Goal: Check status: Check status

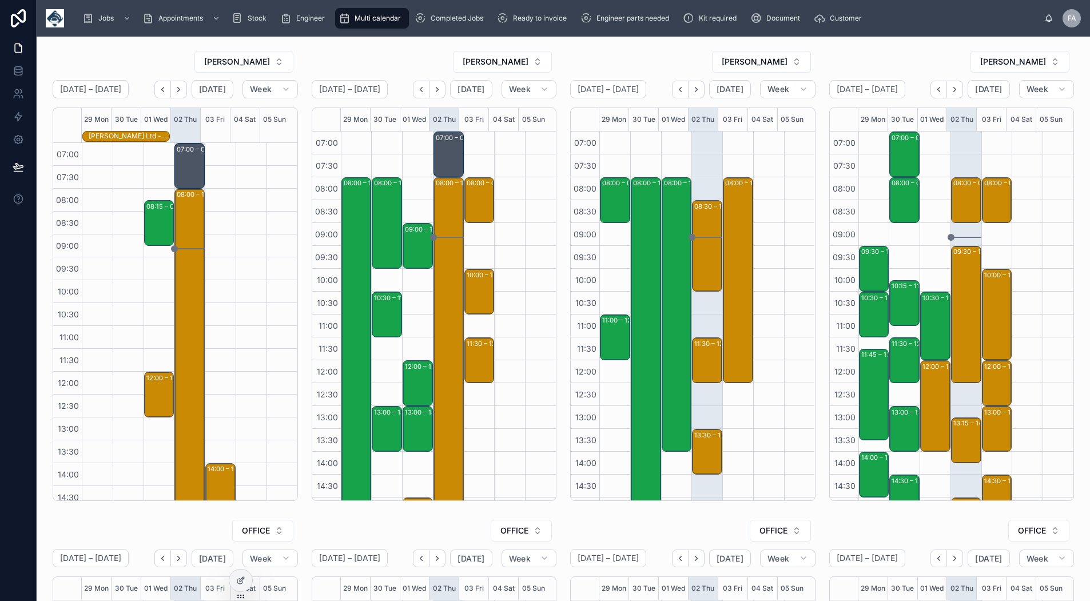
scroll to position [180, 0]
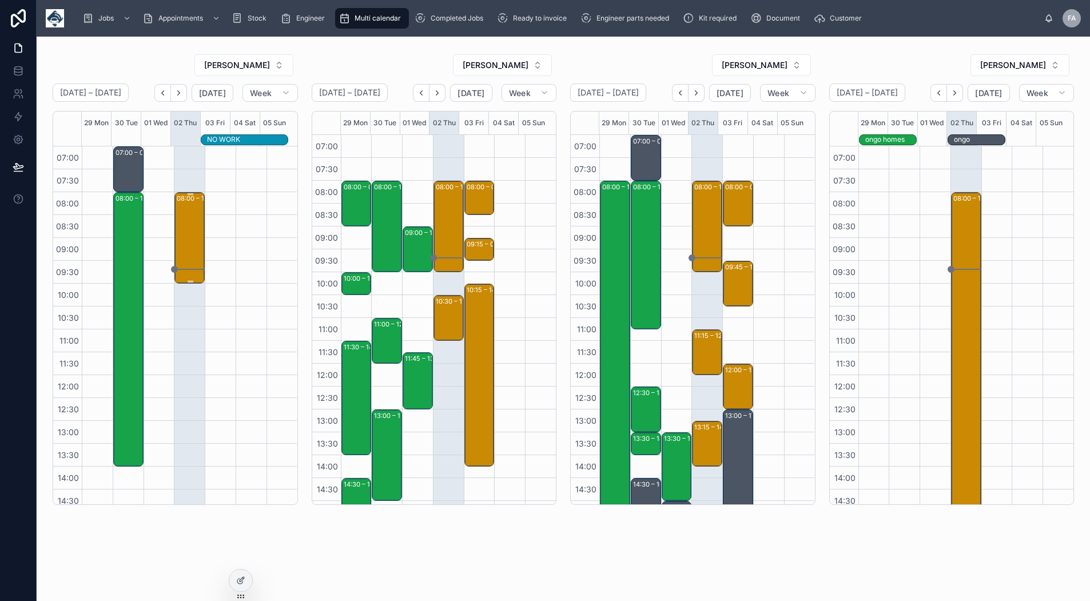
click at [189, 212] on div "08:00 – 10:00 TRACKSTAR UK - 00325394 - 1 X S5 INSTALL - TIMED 8AM - ROCHDALE -…" at bounding box center [190, 237] width 27 height 89
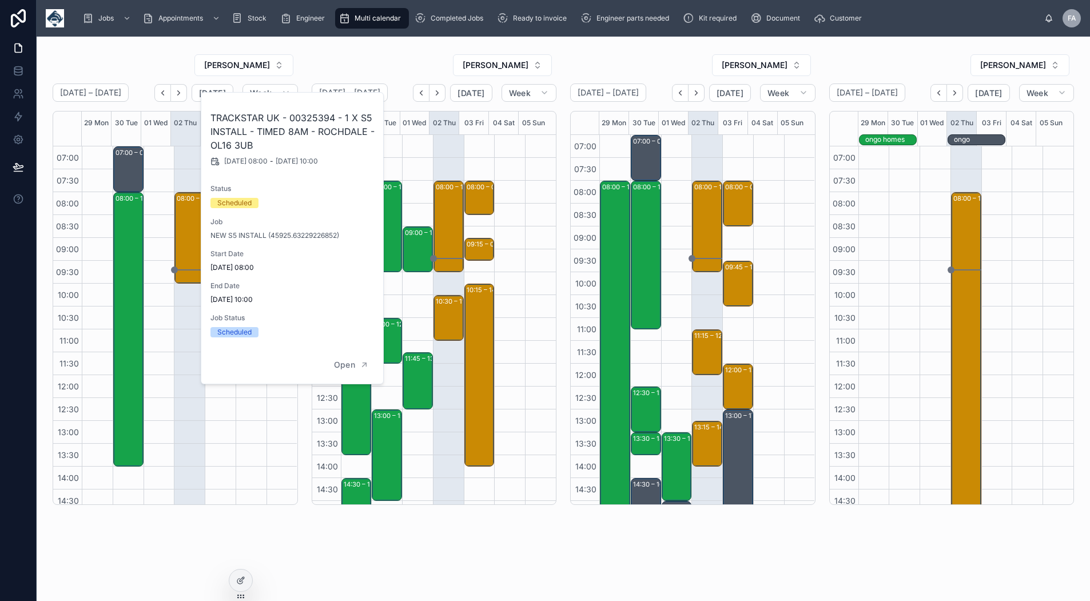
click at [183, 322] on div "08:00 – 10:00 TRACKSTAR UK - 00325394 - 1 X S5 INSTALL - TIMED 8AM - ROCHDALE -…" at bounding box center [189, 420] width 31 height 549
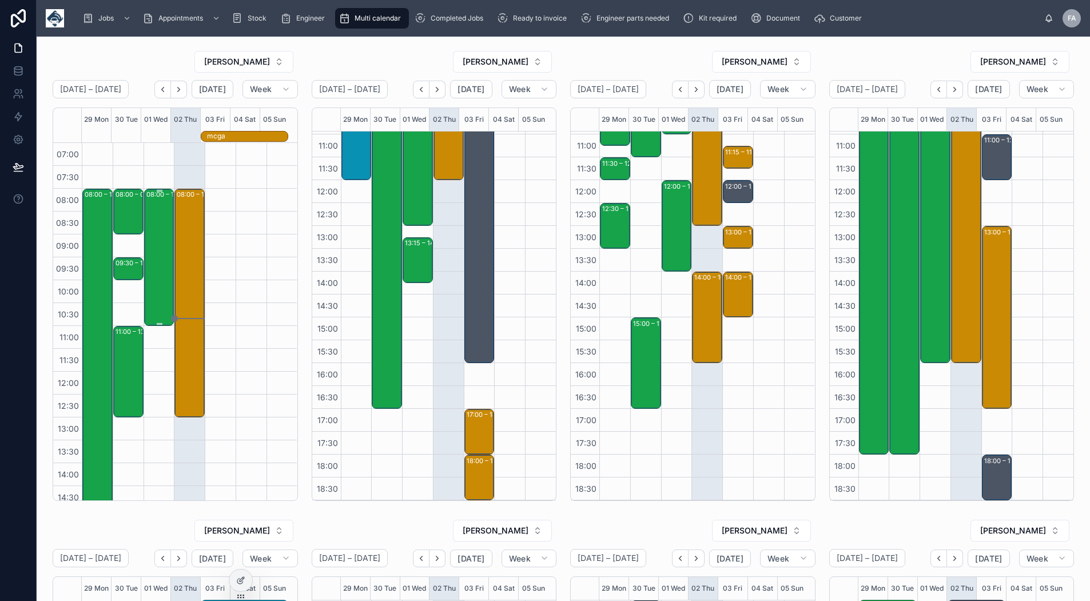
click at [146, 243] on div "08:00 – 11:00 AMEY UK LIMITED - 00325313 - 2 X REPAIRS - 8AM TIMED - SHEFFIELD …" at bounding box center [159, 257] width 27 height 135
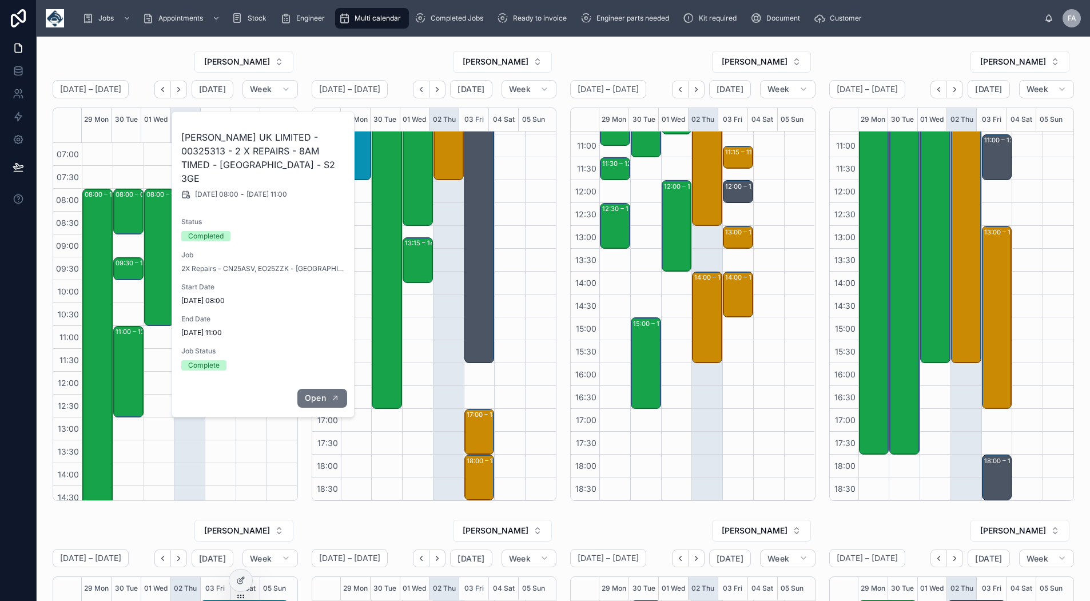
click at [307, 393] on span "Open" at bounding box center [315, 398] width 21 height 10
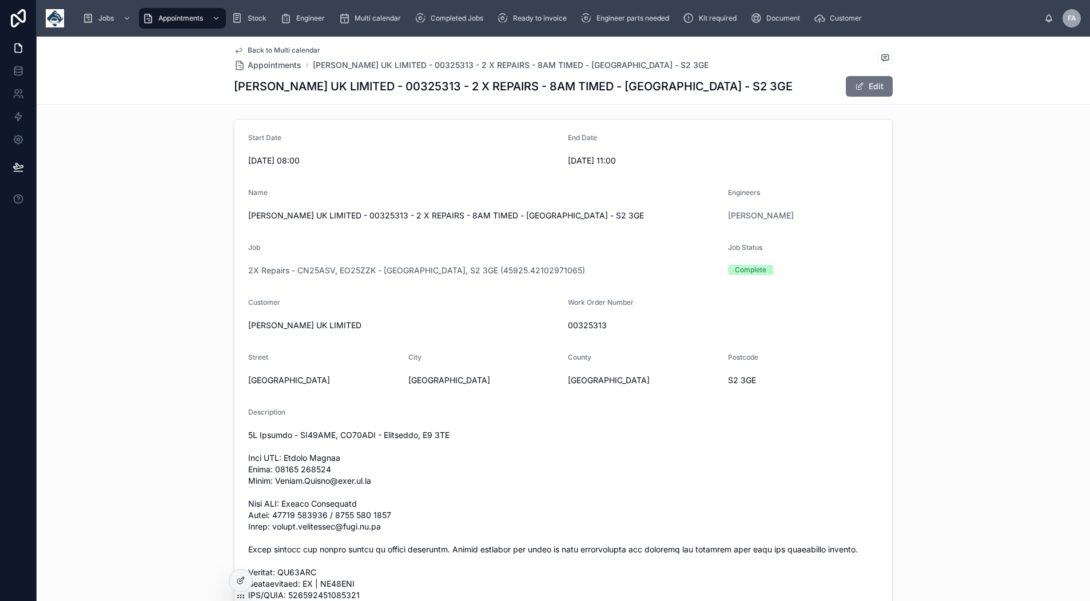
scroll to position [286, 0]
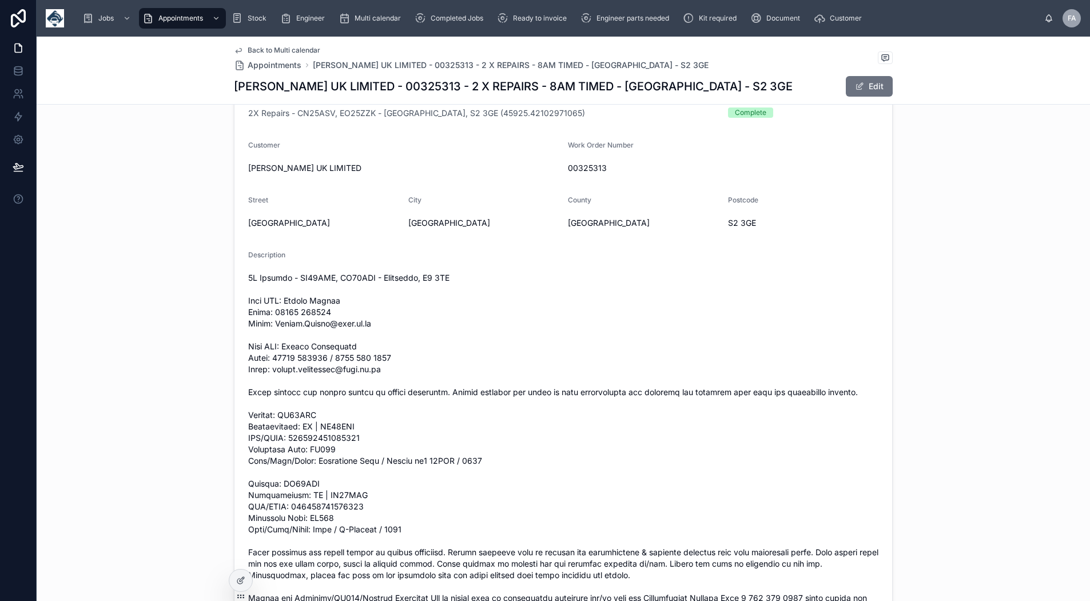
click at [258, 50] on span "Back to Multi calendar" at bounding box center [284, 50] width 73 height 9
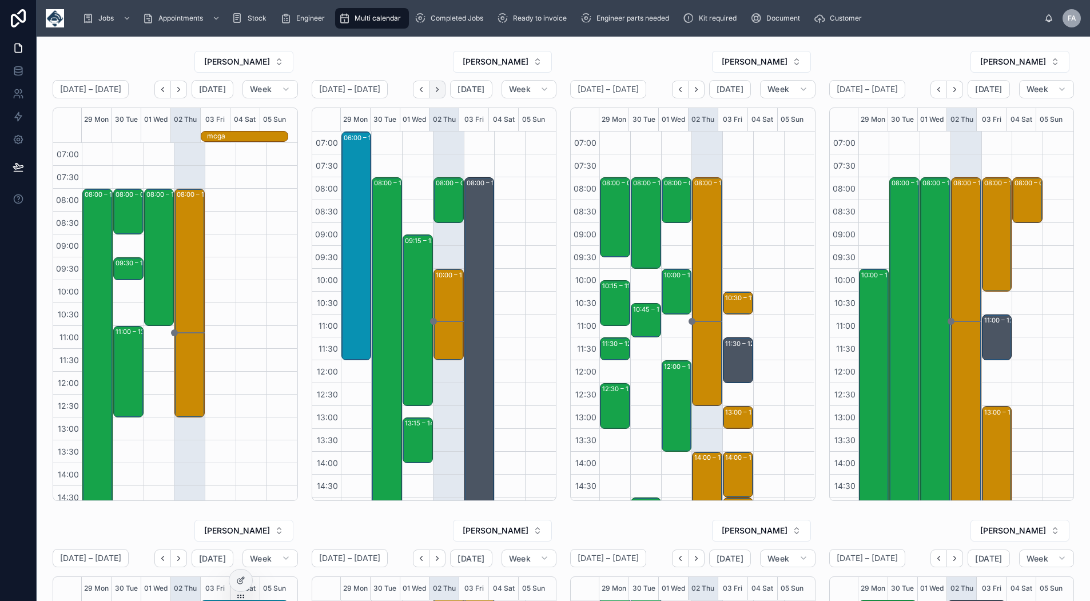
click at [436, 86] on icon "Next" at bounding box center [437, 89] width 9 height 9
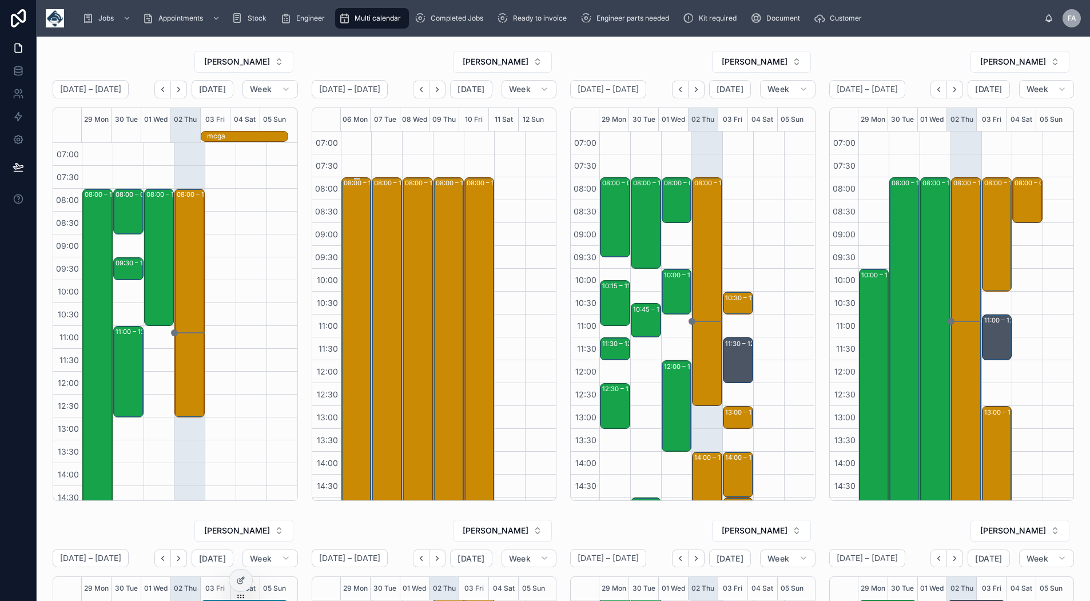
click at [349, 241] on div "08:00 – 16:00 Joseph Ash Limited - 00324860 - 18 x rear cam + 9 x full Suzi con…" at bounding box center [357, 360] width 27 height 364
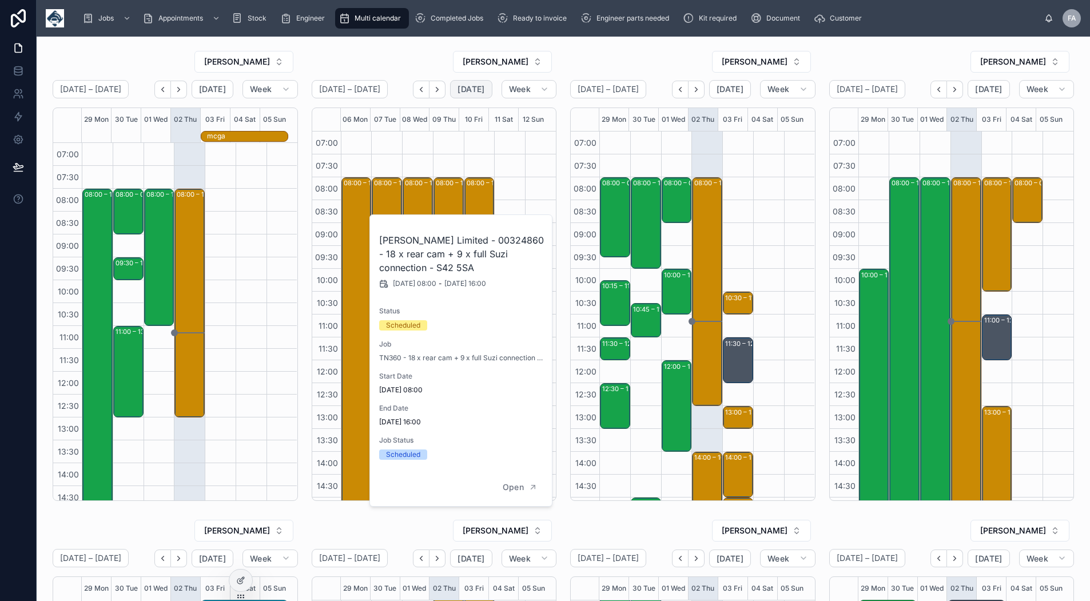
click at [461, 83] on button "Today" at bounding box center [471, 89] width 42 height 18
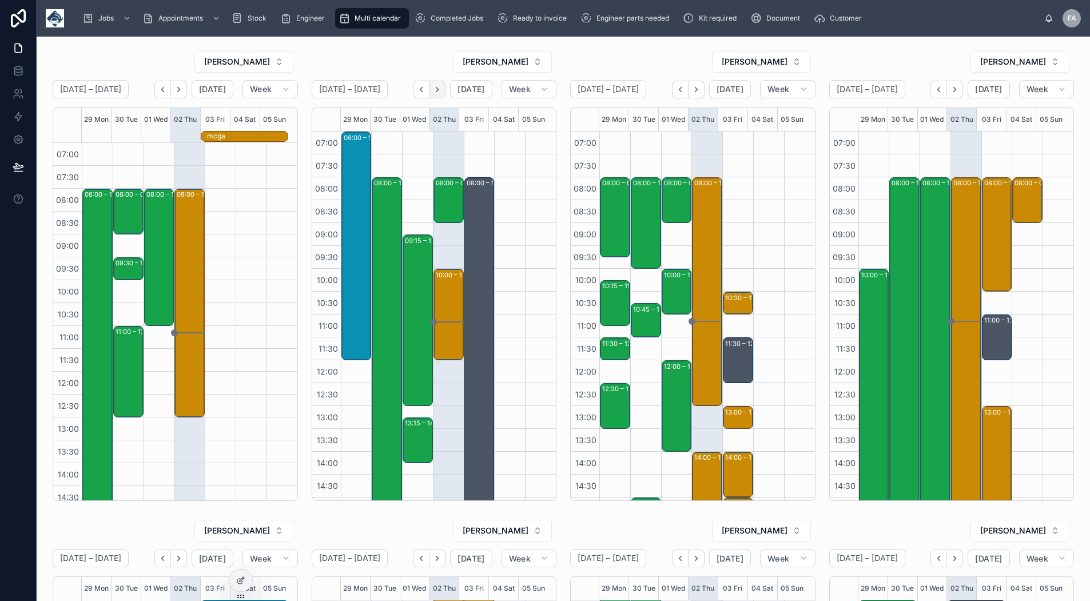
click at [433, 90] on icon "Next" at bounding box center [437, 89] width 9 height 9
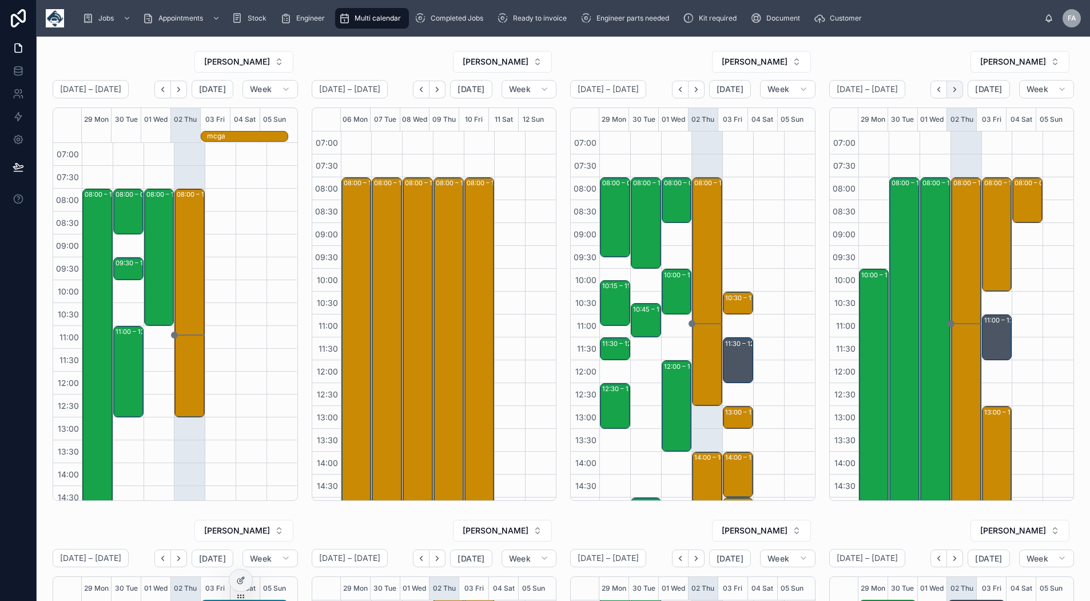
click at [952, 92] on icon "Next" at bounding box center [954, 89] width 9 height 9
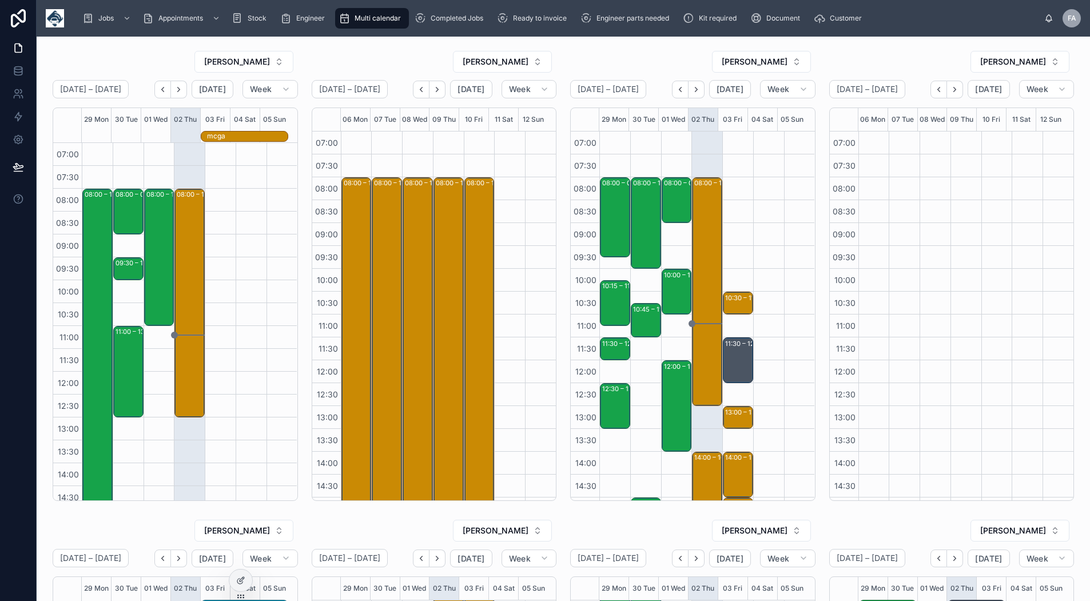
click at [950, 91] on icon "Next" at bounding box center [954, 89] width 9 height 9
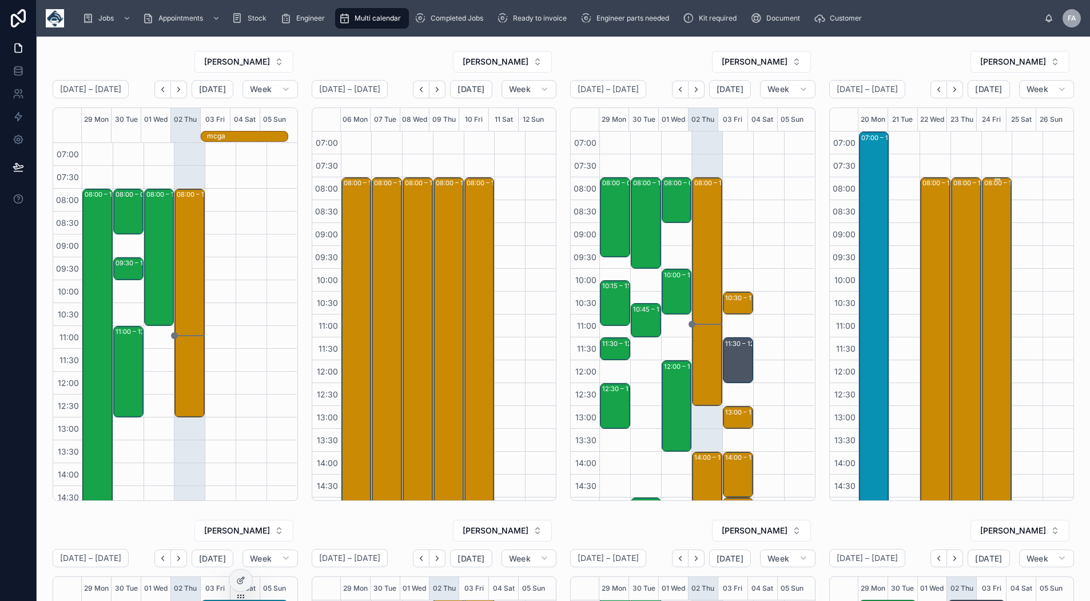
click at [984, 200] on div "08:00 – 16:00 Maritime And Coastguard Agency - 9 x upgrade - timed 8am - variou…" at bounding box center [997, 360] width 27 height 364
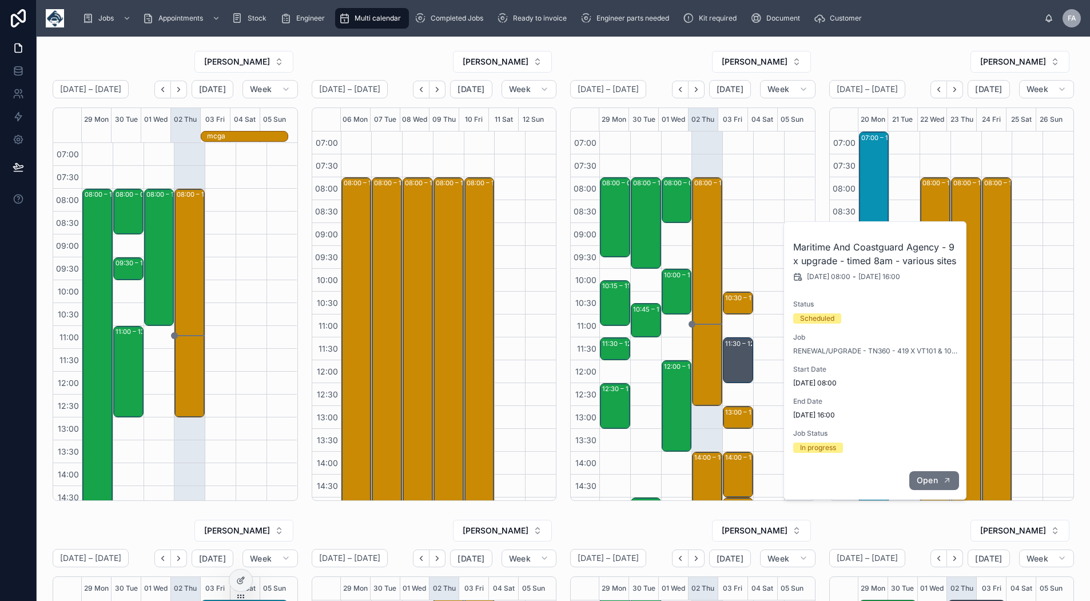
click at [925, 482] on span "Open" at bounding box center [926, 480] width 21 height 10
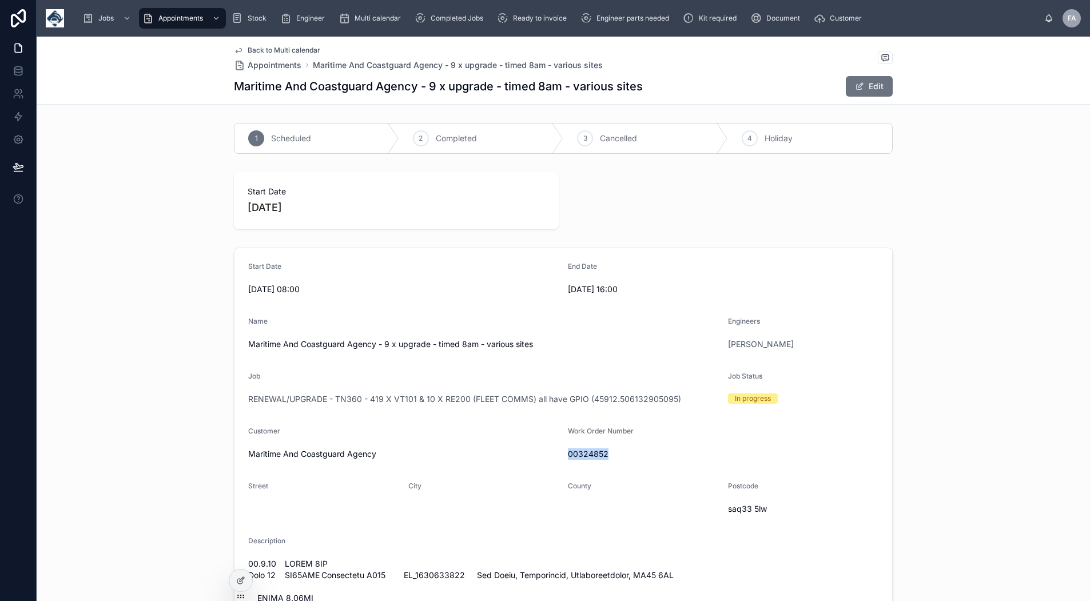
drag, startPoint x: 612, startPoint y: 456, endPoint x: 564, endPoint y: 460, distance: 47.6
click at [568, 460] on div "00324852" at bounding box center [723, 454] width 310 height 18
copy span "00324852"
click at [276, 50] on span "Back to Multi calendar" at bounding box center [284, 50] width 73 height 9
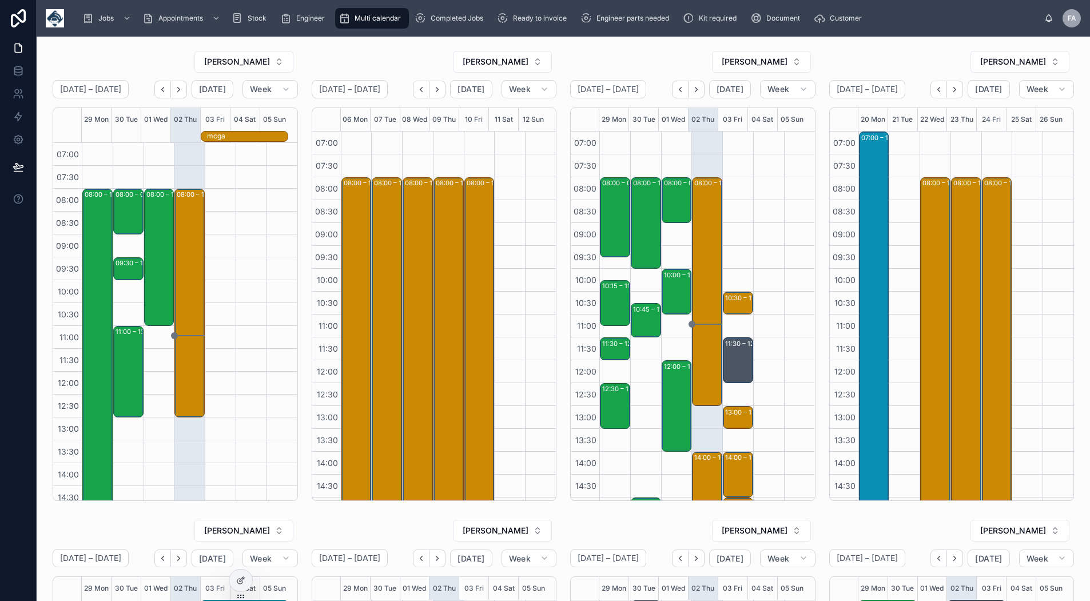
scroll to position [192, 0]
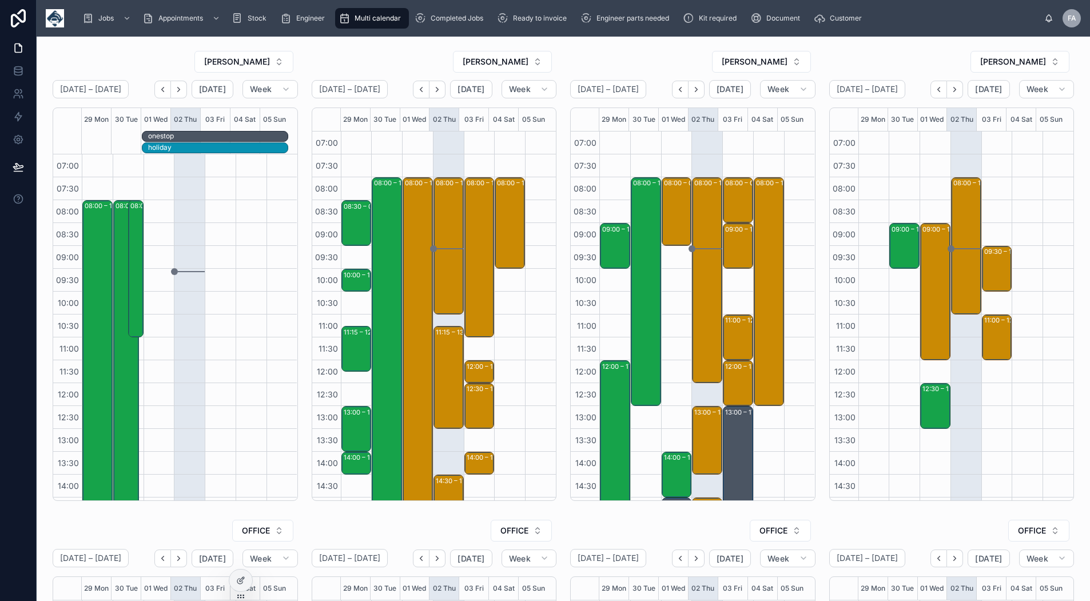
scroll to position [180, 0]
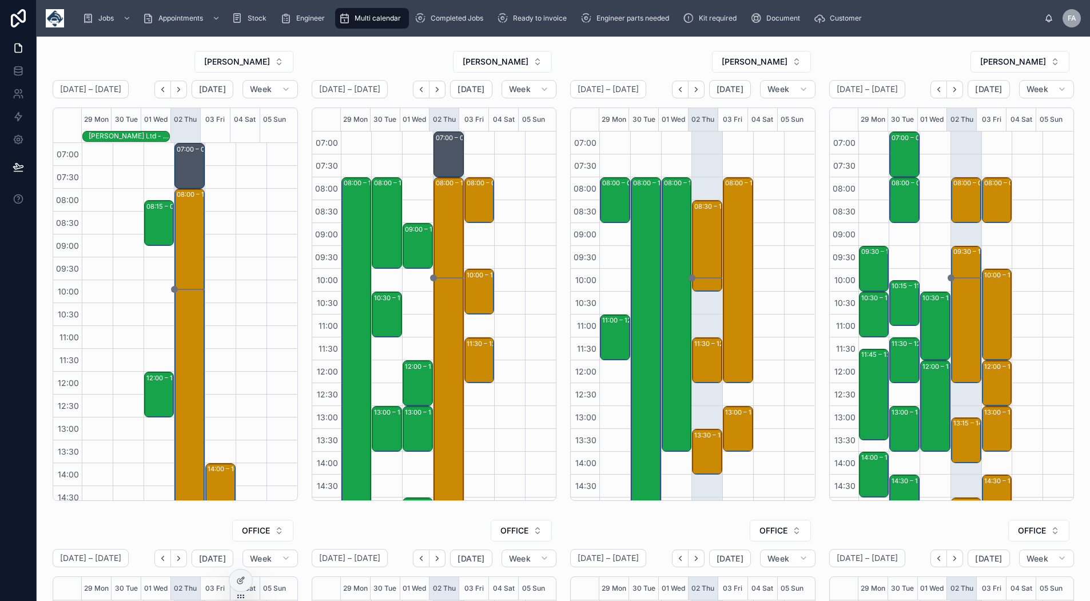
scroll to position [180, 0]
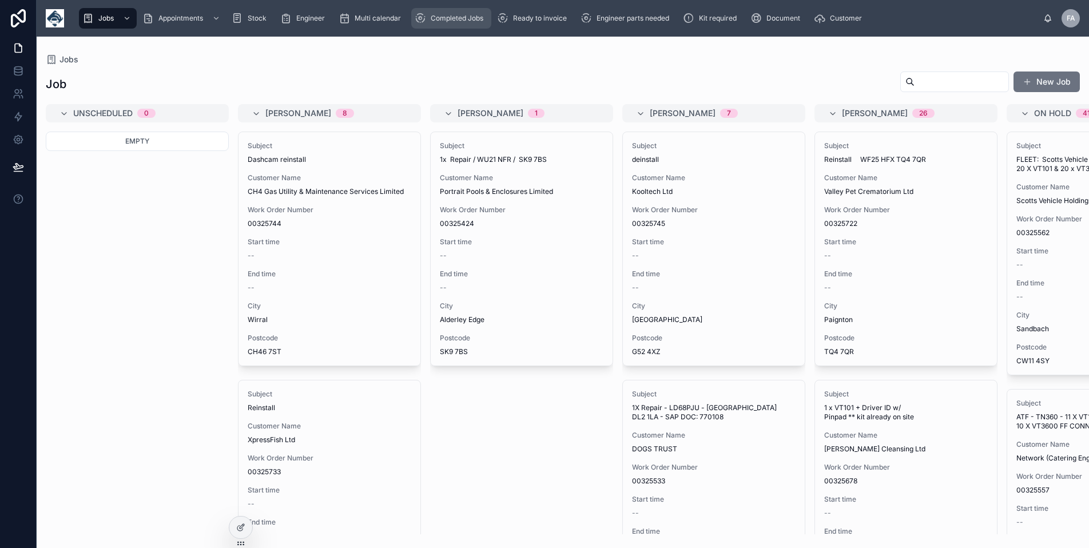
click at [465, 19] on span "Completed Jobs" at bounding box center [457, 18] width 53 height 9
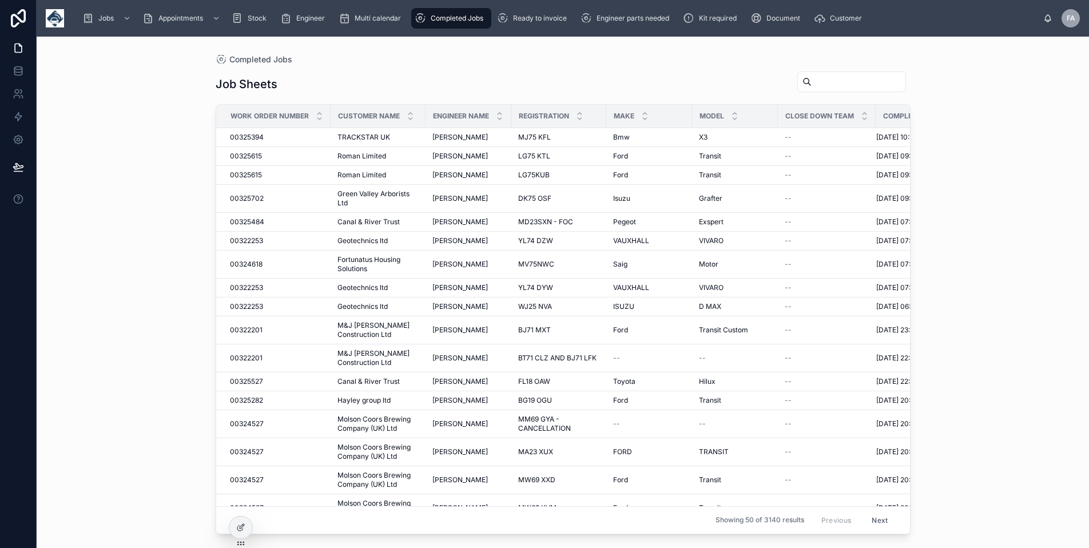
click at [812, 74] on input "text" at bounding box center [858, 82] width 94 height 16
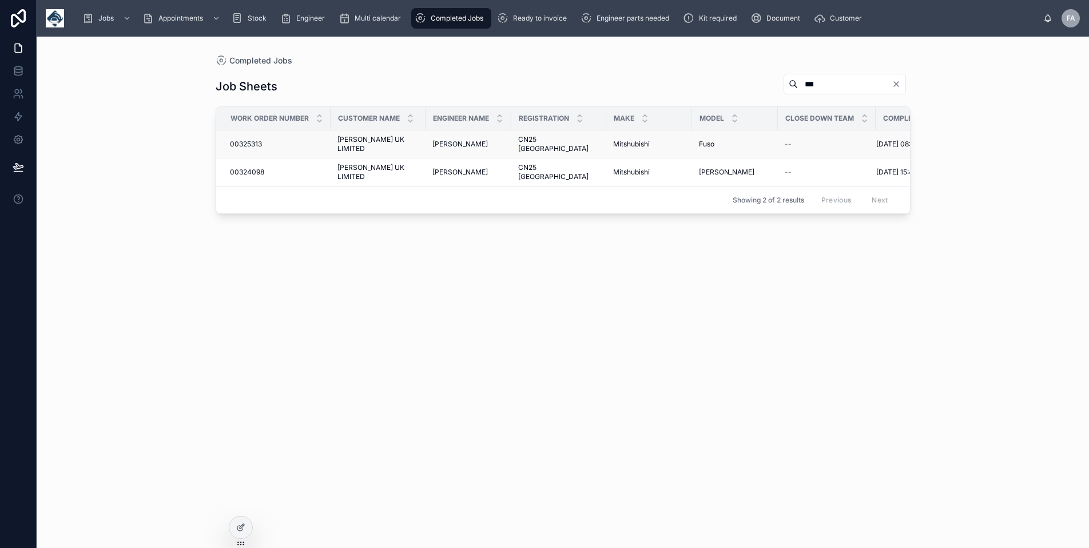
type input "***"
click at [246, 140] on span "00325313" at bounding box center [246, 143] width 32 height 9
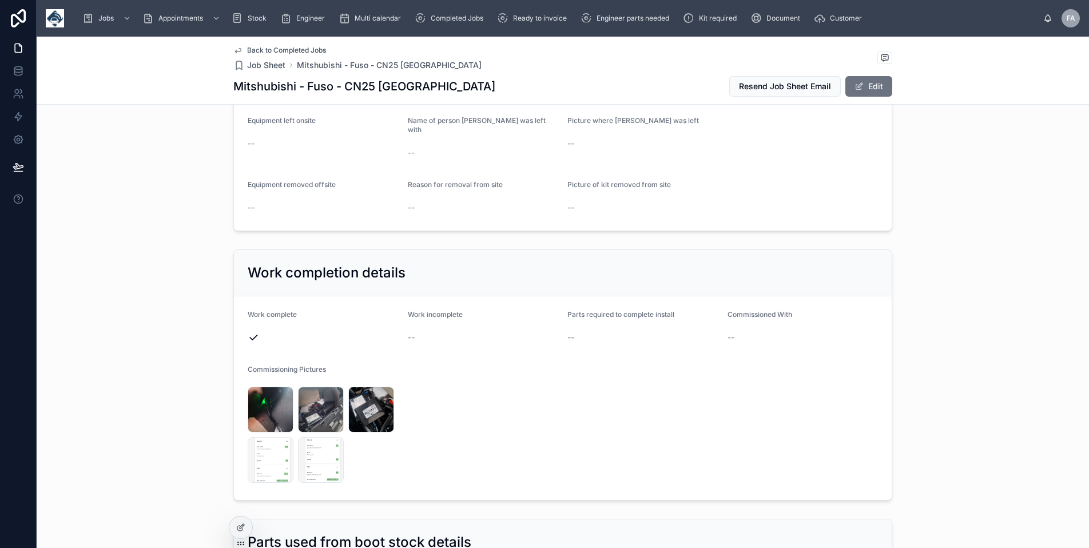
scroll to position [1029, 0]
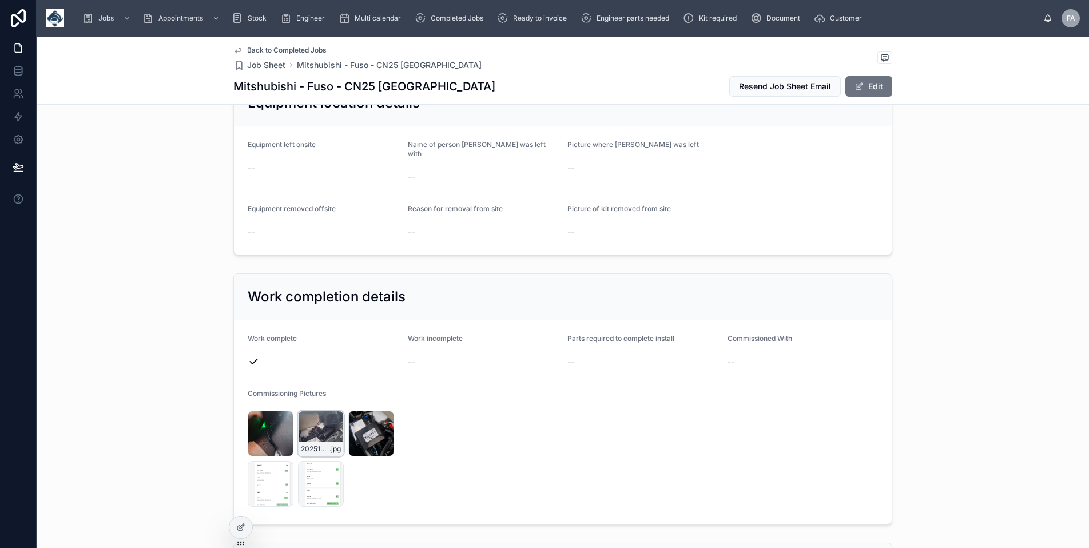
click at [321, 414] on div "20251001_081453 .jpg" at bounding box center [321, 433] width 46 height 46
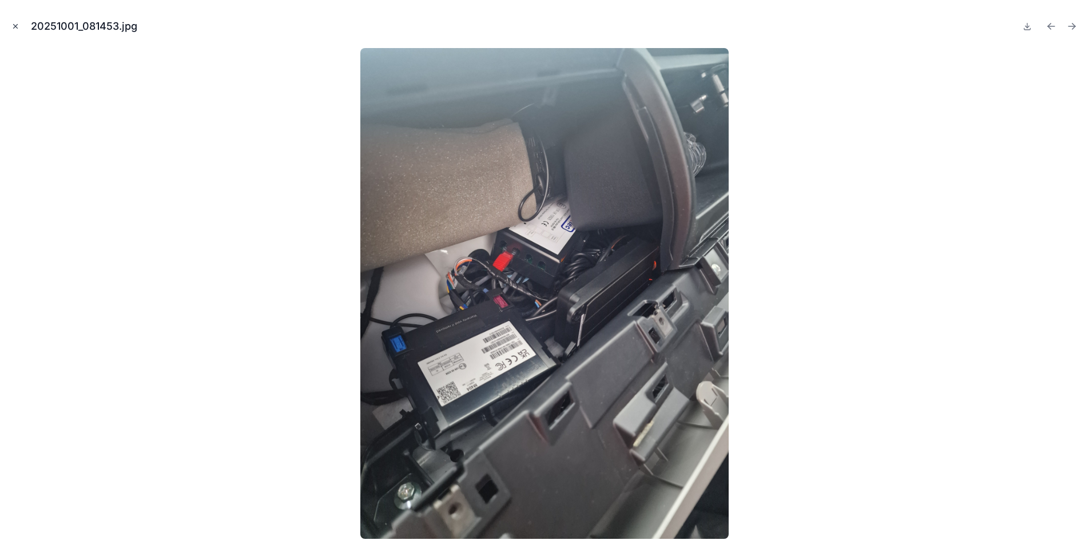
click at [11, 25] on icon "Close modal" at bounding box center [15, 26] width 8 height 8
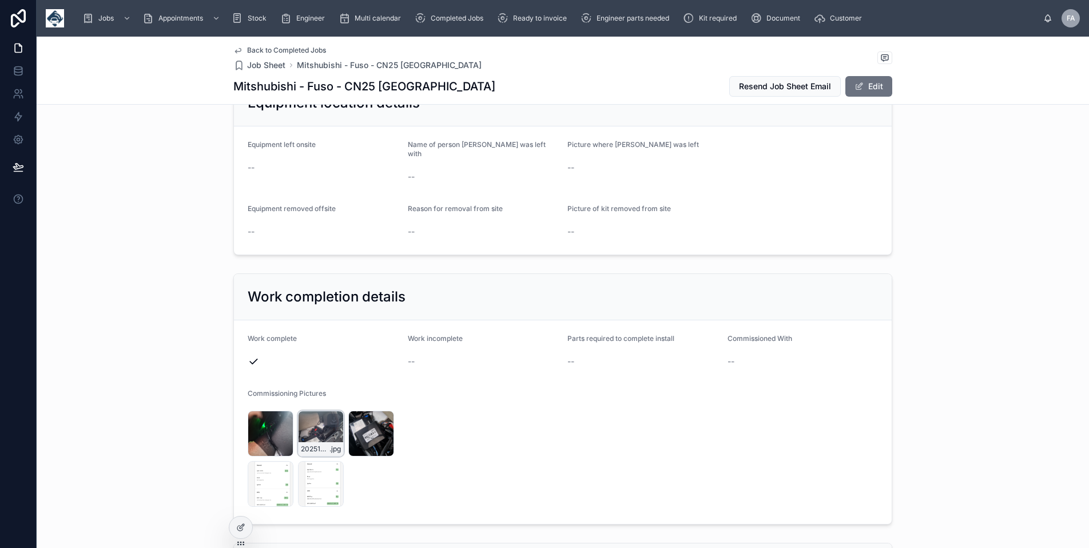
click at [327, 414] on div at bounding box center [334, 420] width 14 height 14
click at [370, 416] on div "20251001_083049 .jpg" at bounding box center [371, 433] width 46 height 46
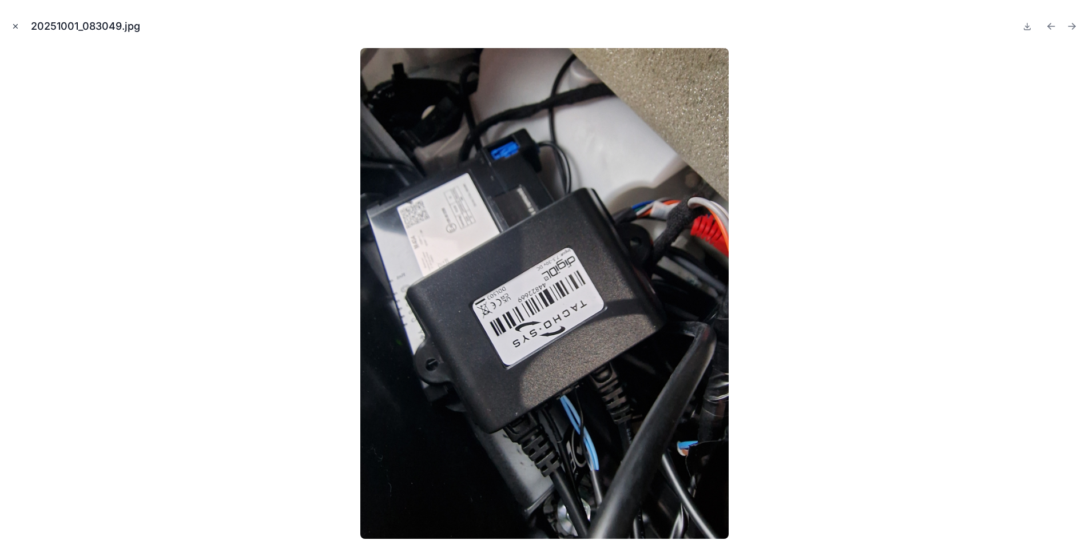
click at [13, 30] on icon "Close modal" at bounding box center [15, 26] width 8 height 8
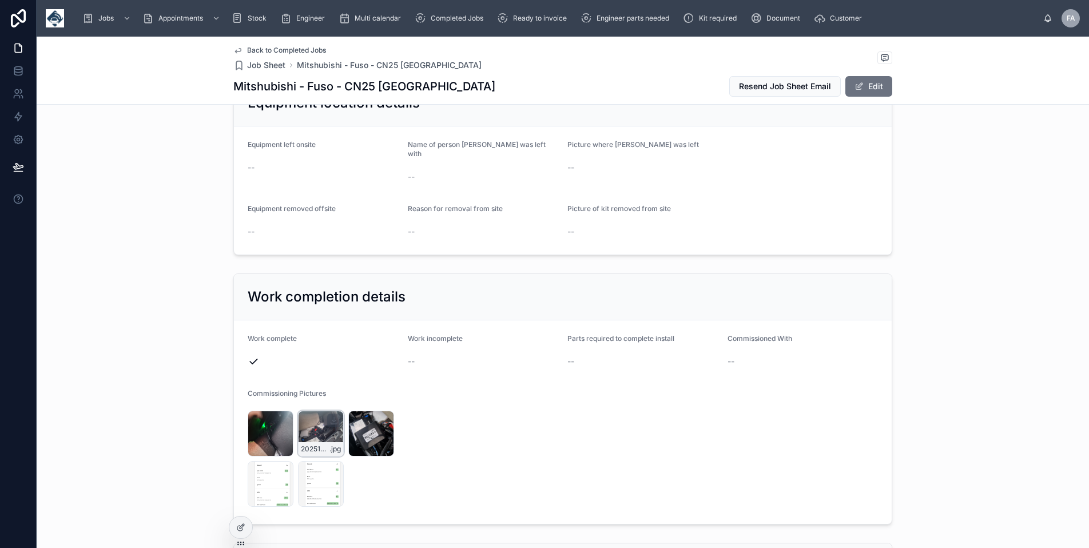
click at [309, 416] on div "20251001_081453 .jpg" at bounding box center [321, 433] width 46 height 46
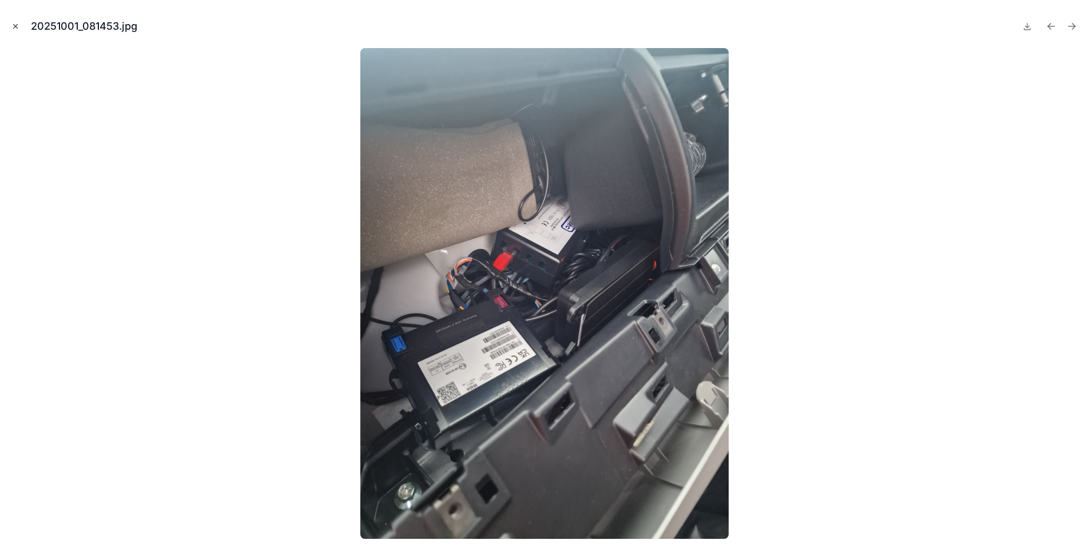
click at [15, 27] on icon "Close modal" at bounding box center [16, 27] width 4 height 4
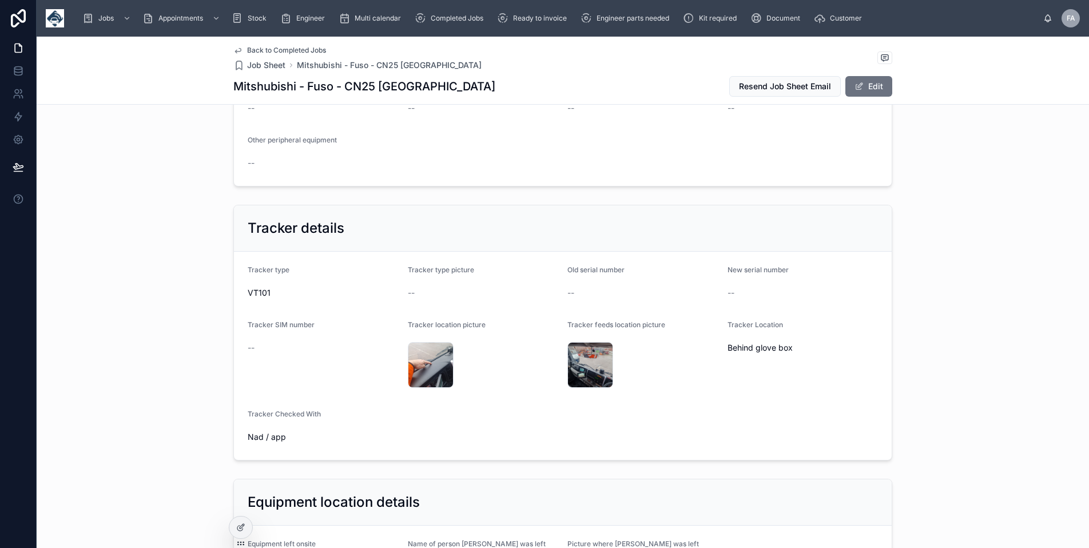
scroll to position [629, 0]
click at [432, 360] on div "20251001_084239 .jpg" at bounding box center [431, 366] width 46 height 46
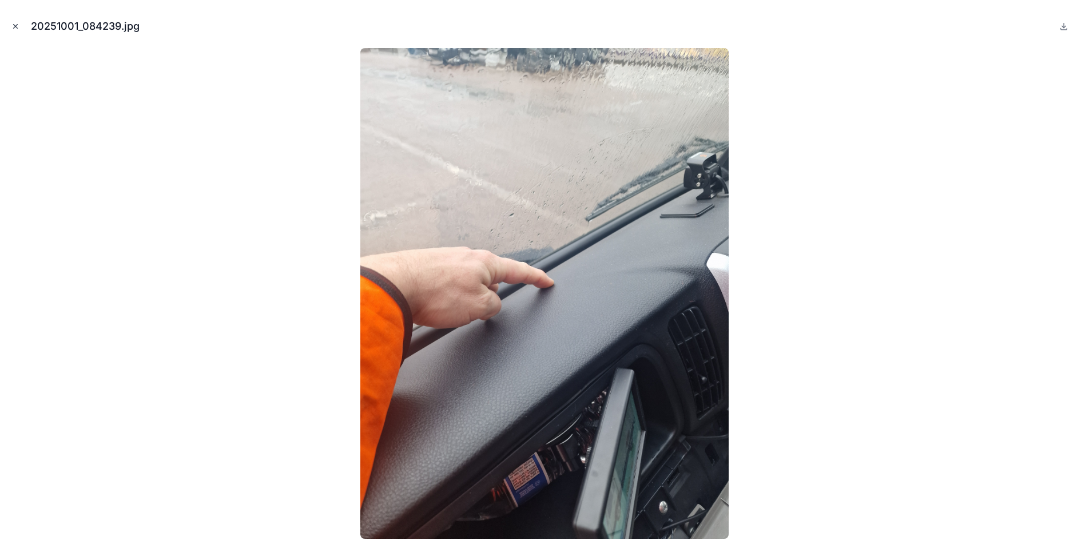
click at [10, 21] on button "Close modal" at bounding box center [15, 26] width 13 height 13
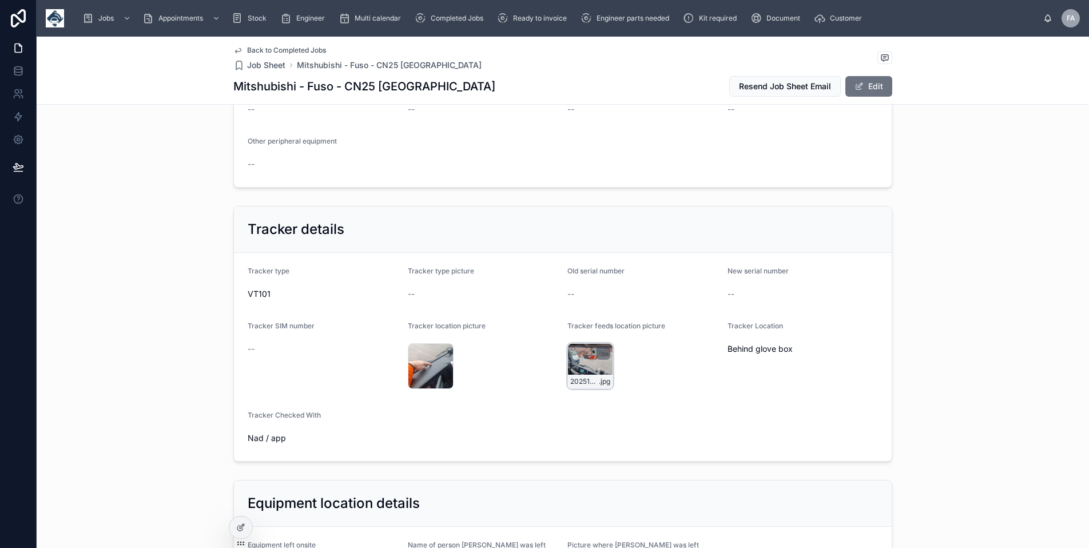
click at [580, 360] on div "20251001_084551 .jpg" at bounding box center [590, 366] width 46 height 46
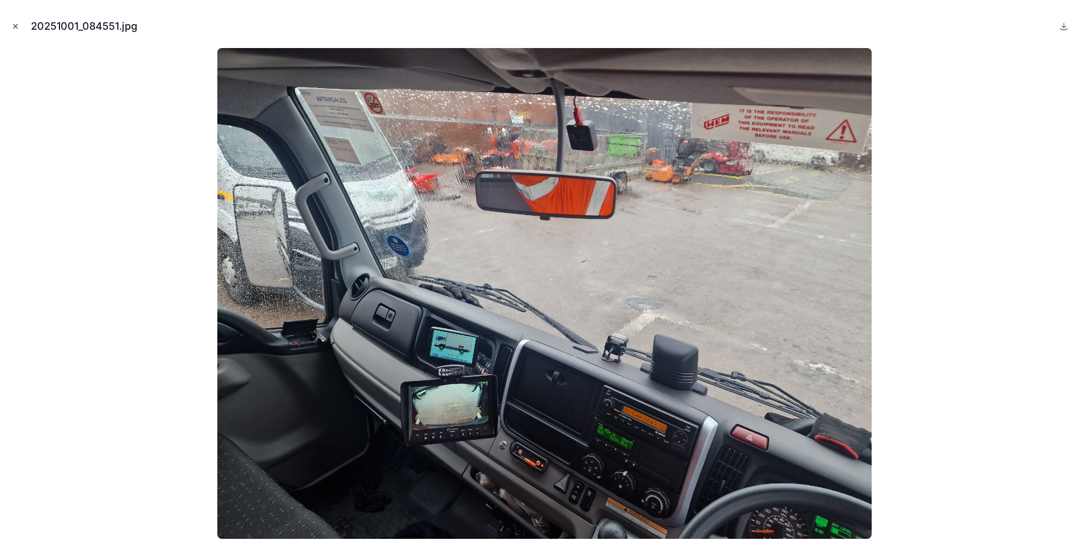
click at [16, 28] on icon "Close modal" at bounding box center [15, 26] width 8 height 8
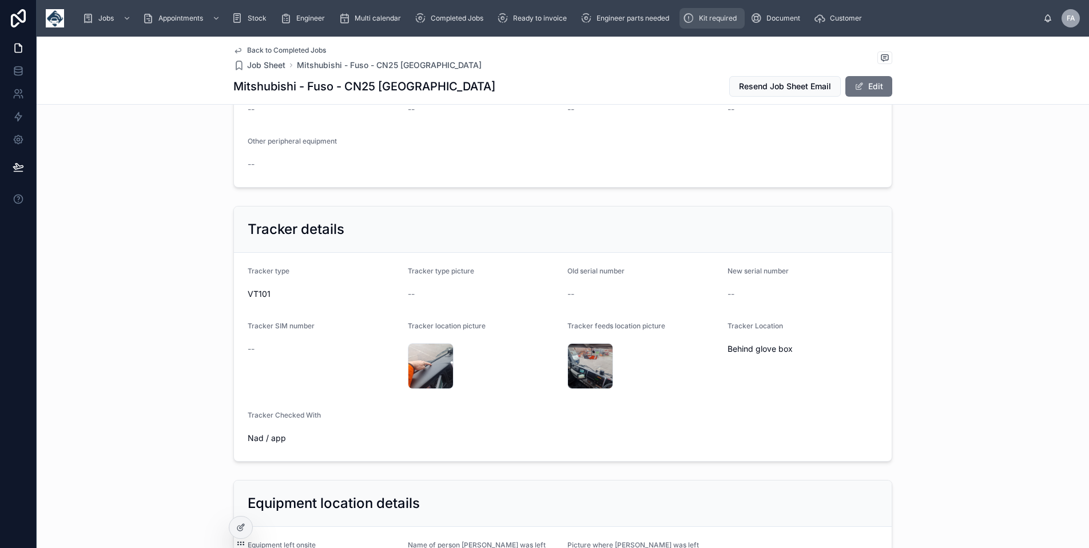
click at [722, 10] on div "Kit required" at bounding box center [712, 18] width 58 height 18
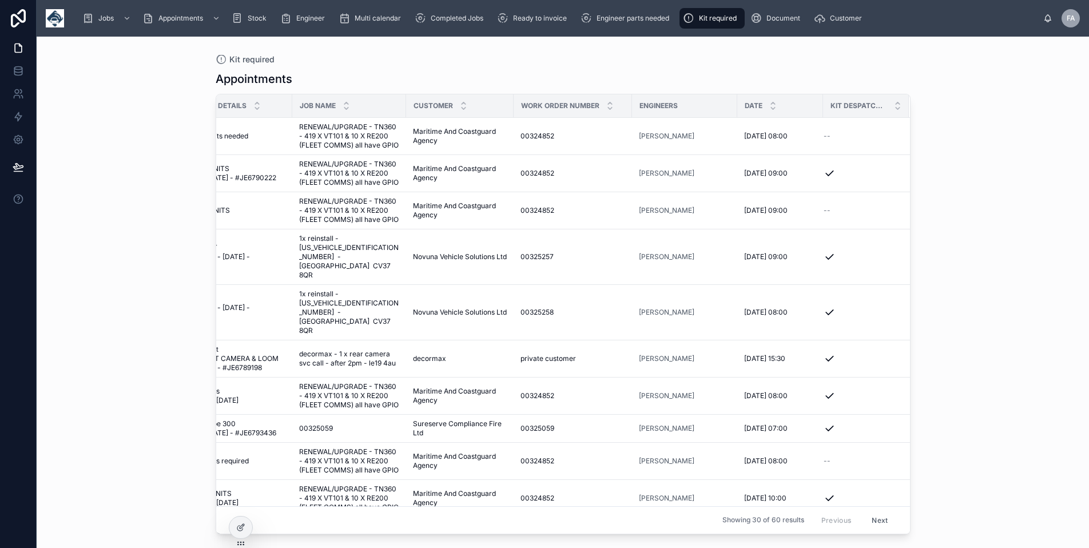
scroll to position [0, 70]
click at [823, 209] on span "--" at bounding box center [826, 210] width 7 height 9
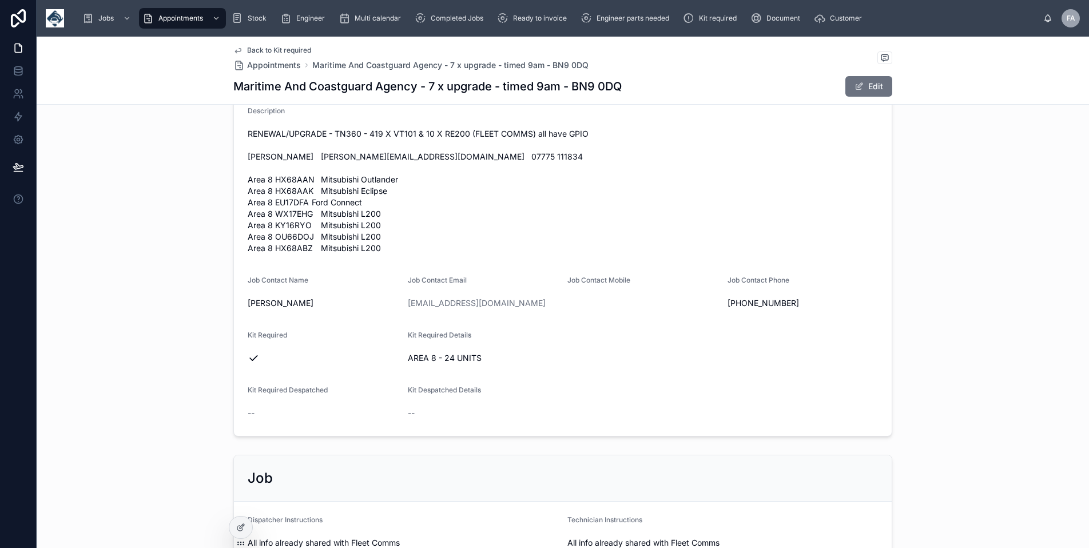
scroll to position [457, 0]
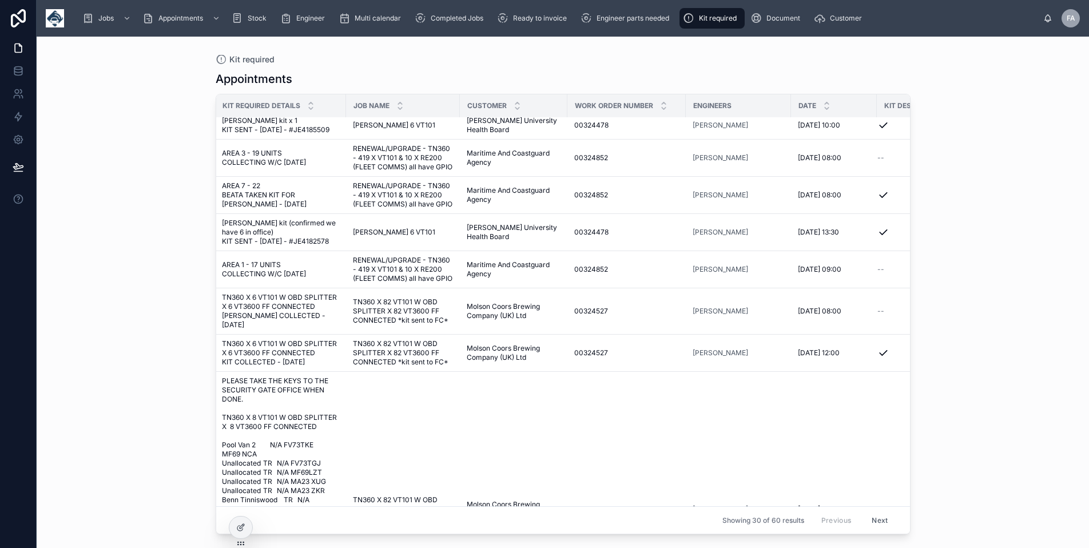
scroll to position [684, 0]
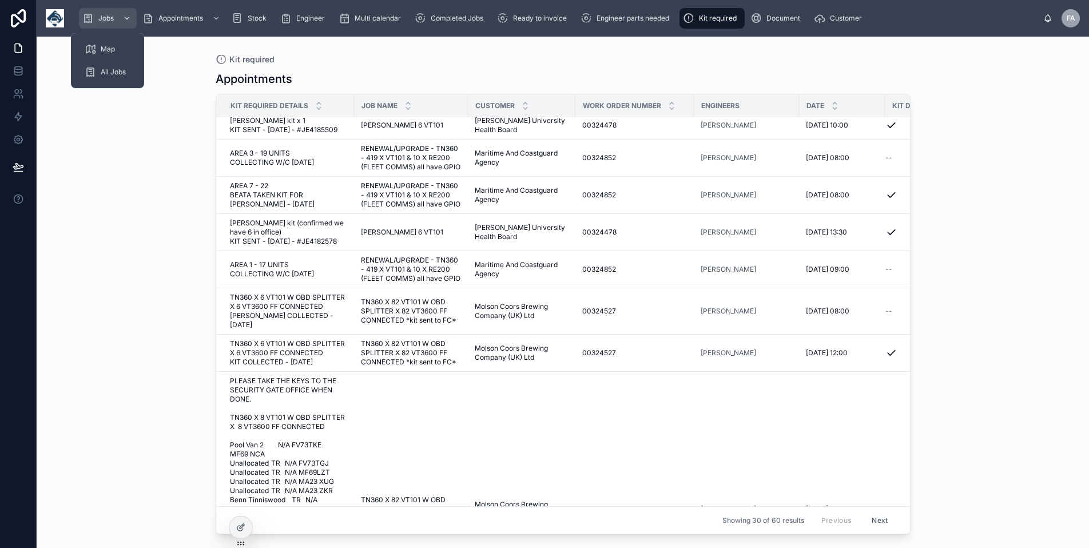
click at [107, 14] on span "Jobs" at bounding box center [105, 18] width 15 height 9
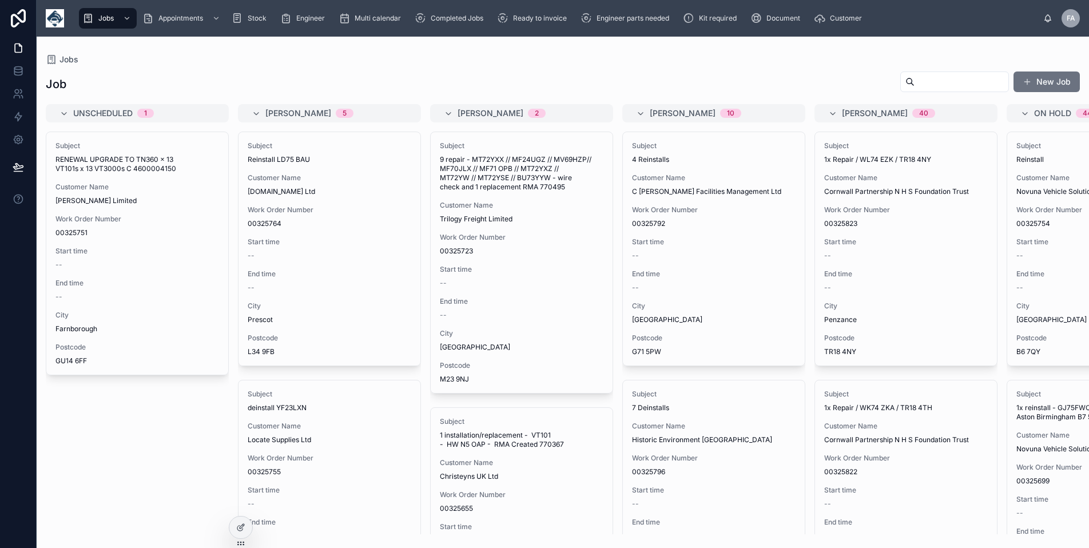
click at [912, 90] on div at bounding box center [954, 81] width 109 height 21
click at [914, 86] on input "text" at bounding box center [961, 82] width 94 height 16
paste input "********"
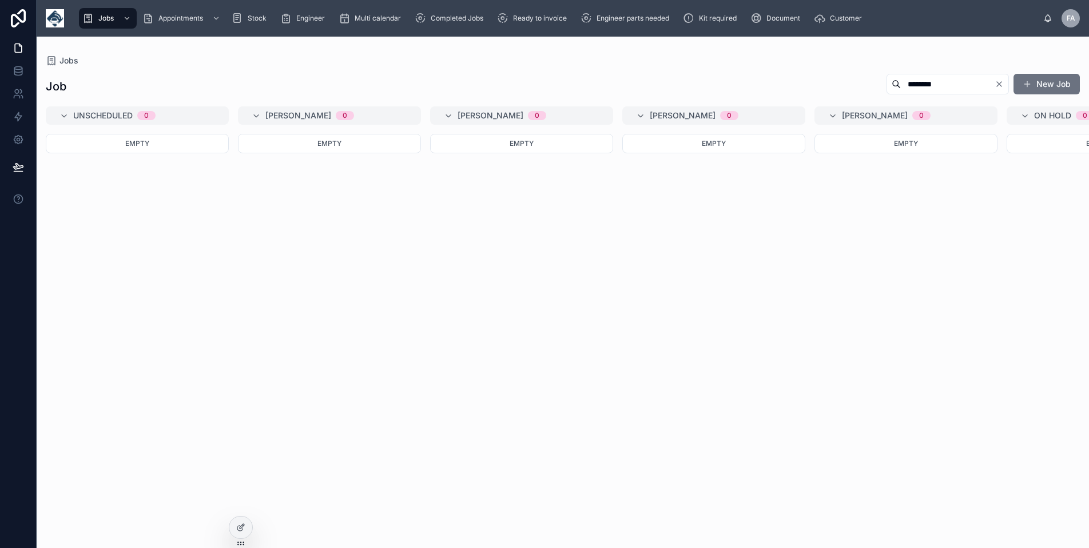
type input "********"
